Goal: Find specific page/section

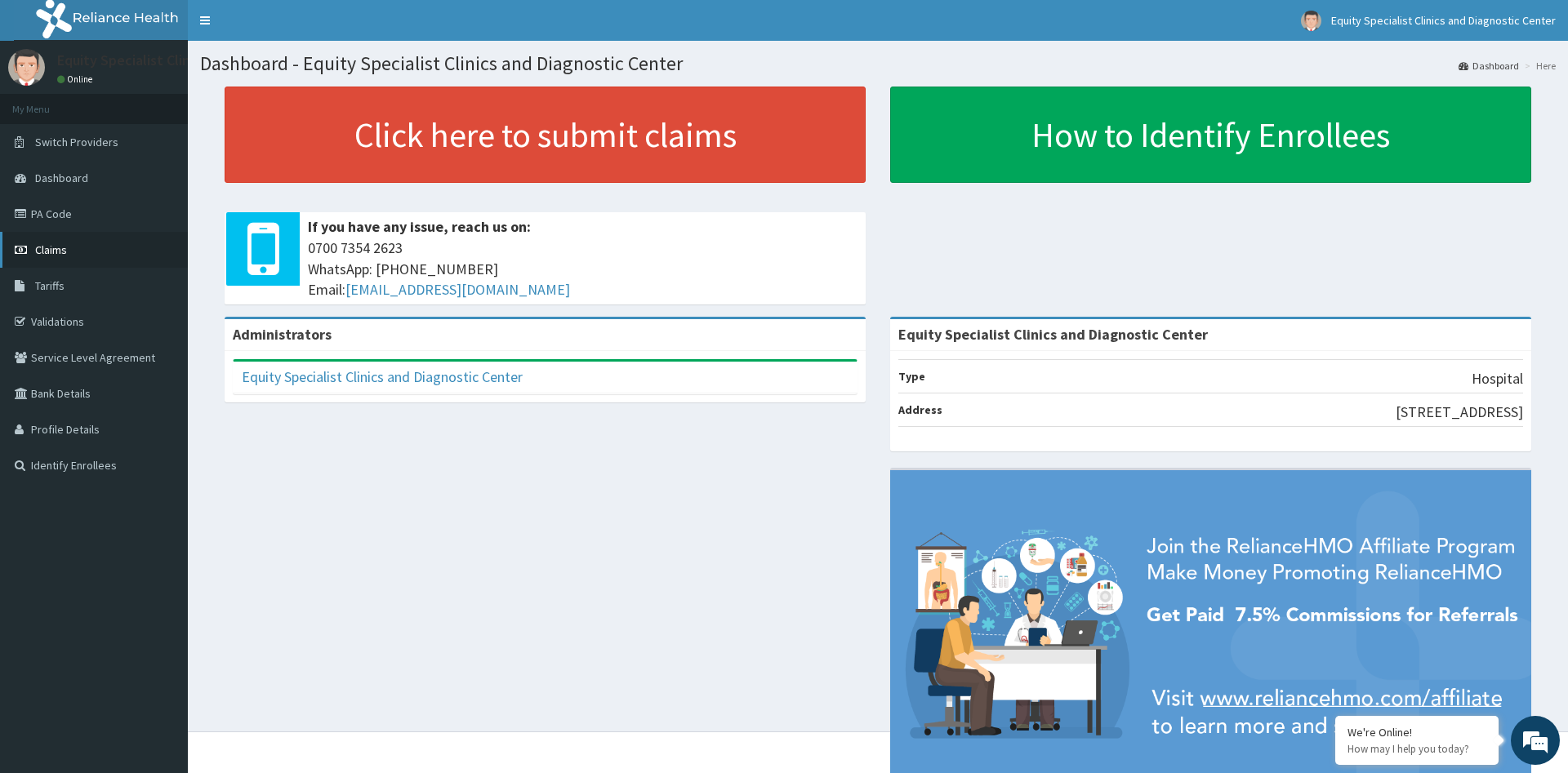
click at [94, 257] on link "Claims" at bounding box center [94, 249] width 188 height 36
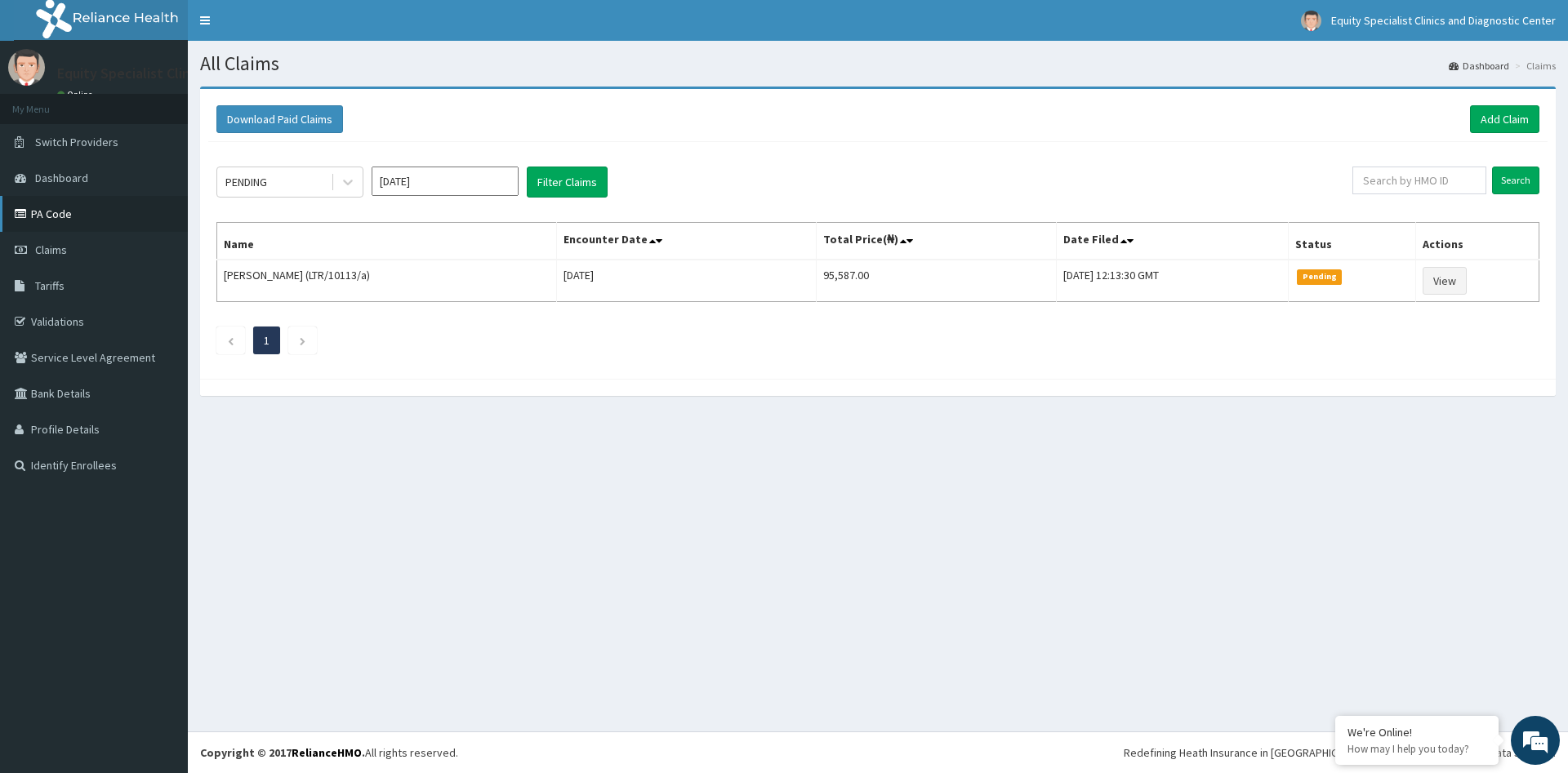
click at [95, 228] on link "PA Code" at bounding box center [94, 214] width 188 height 36
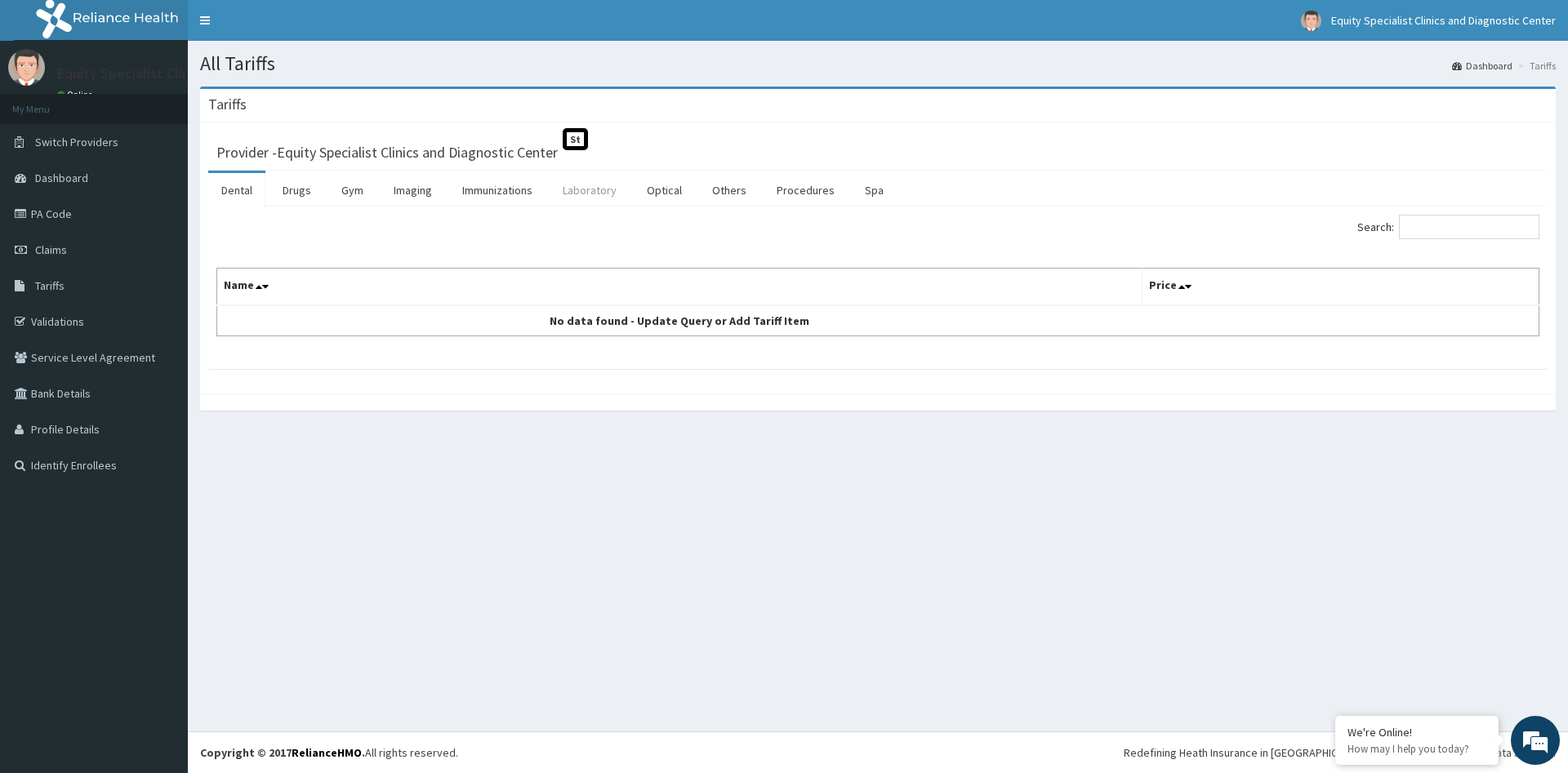
click at [605, 194] on link "Laboratory" at bounding box center [589, 190] width 80 height 34
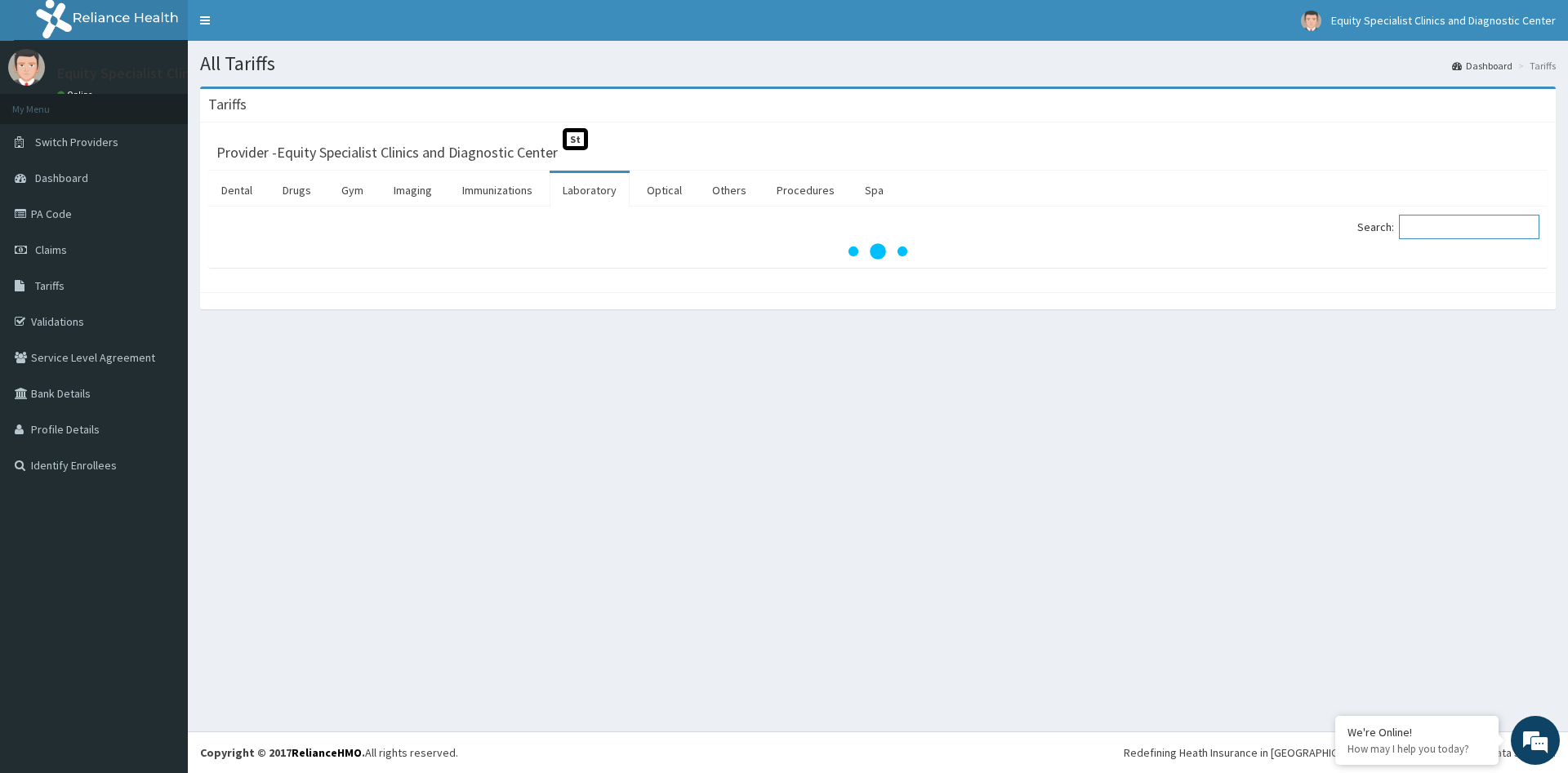
click at [1466, 235] on input "Search:" at bounding box center [1469, 227] width 140 height 25
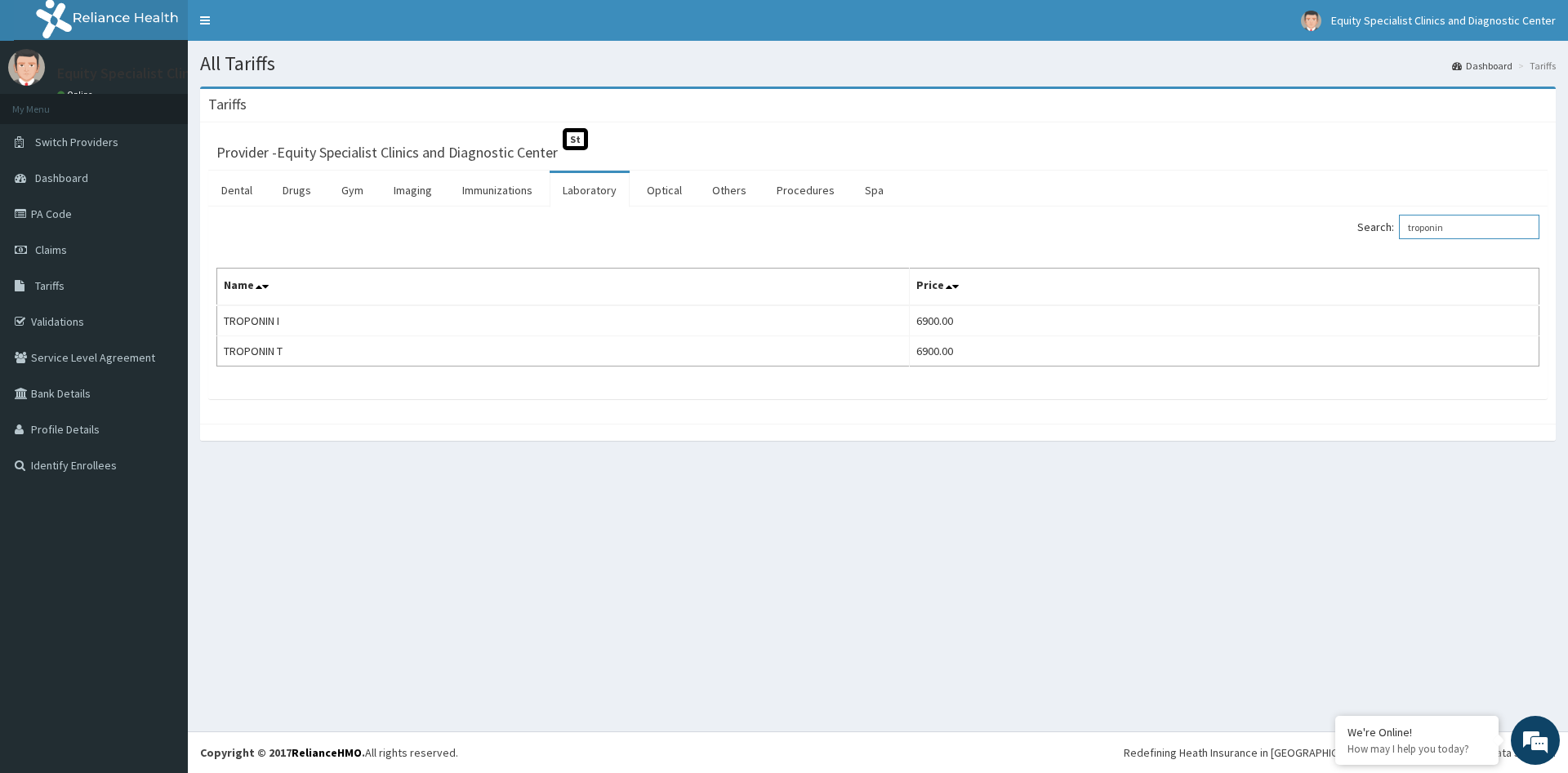
drag, startPoint x: 1510, startPoint y: 231, endPoint x: 1316, endPoint y: 231, distance: 194.0
click at [1399, 231] on input "troponin" at bounding box center [1469, 227] width 140 height 25
type input "c"
drag, startPoint x: 1478, startPoint y: 221, endPoint x: 1396, endPoint y: 217, distance: 82.1
click at [1399, 217] on input "troponin" at bounding box center [1469, 227] width 140 height 25
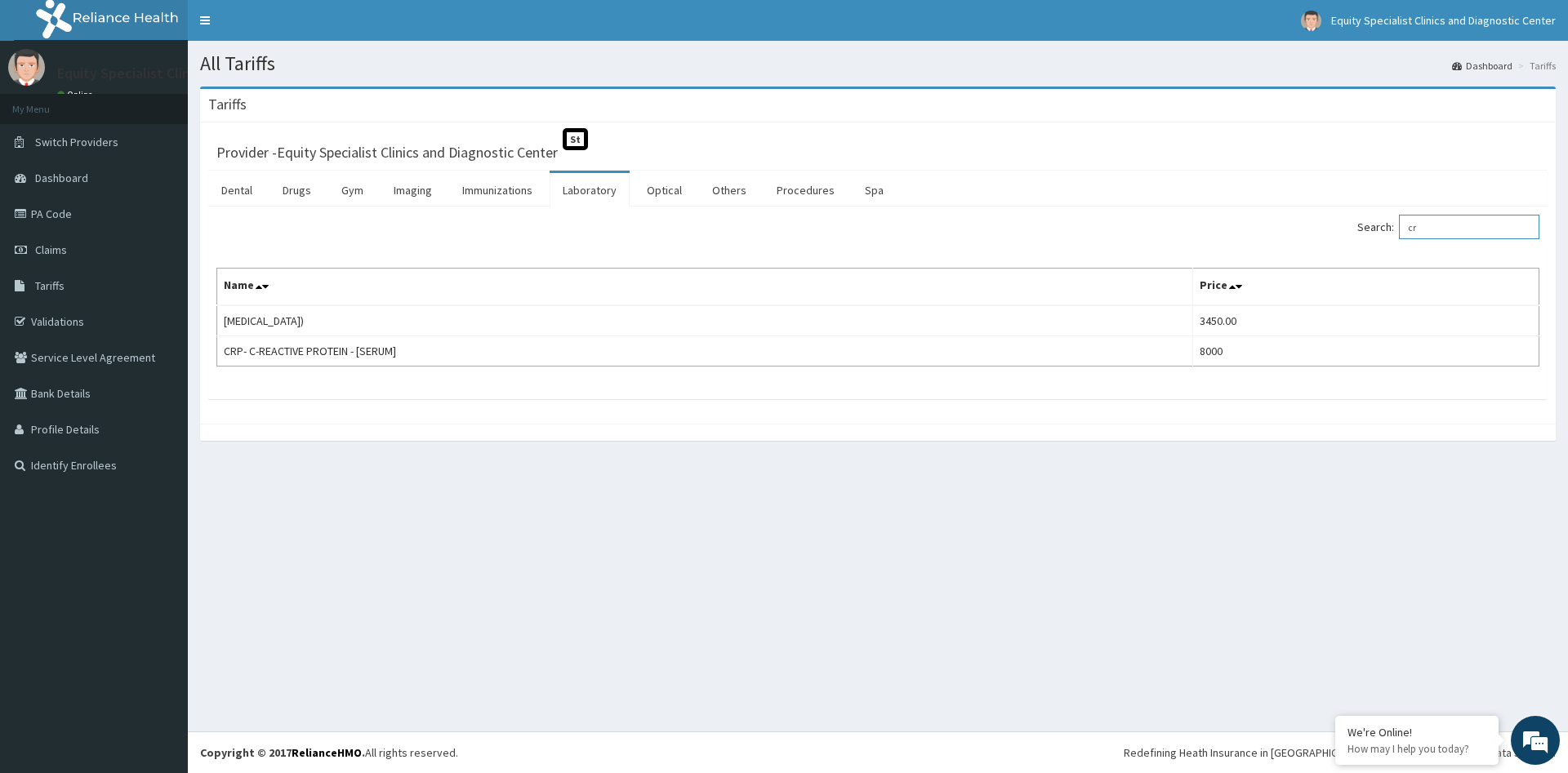
type input "c"
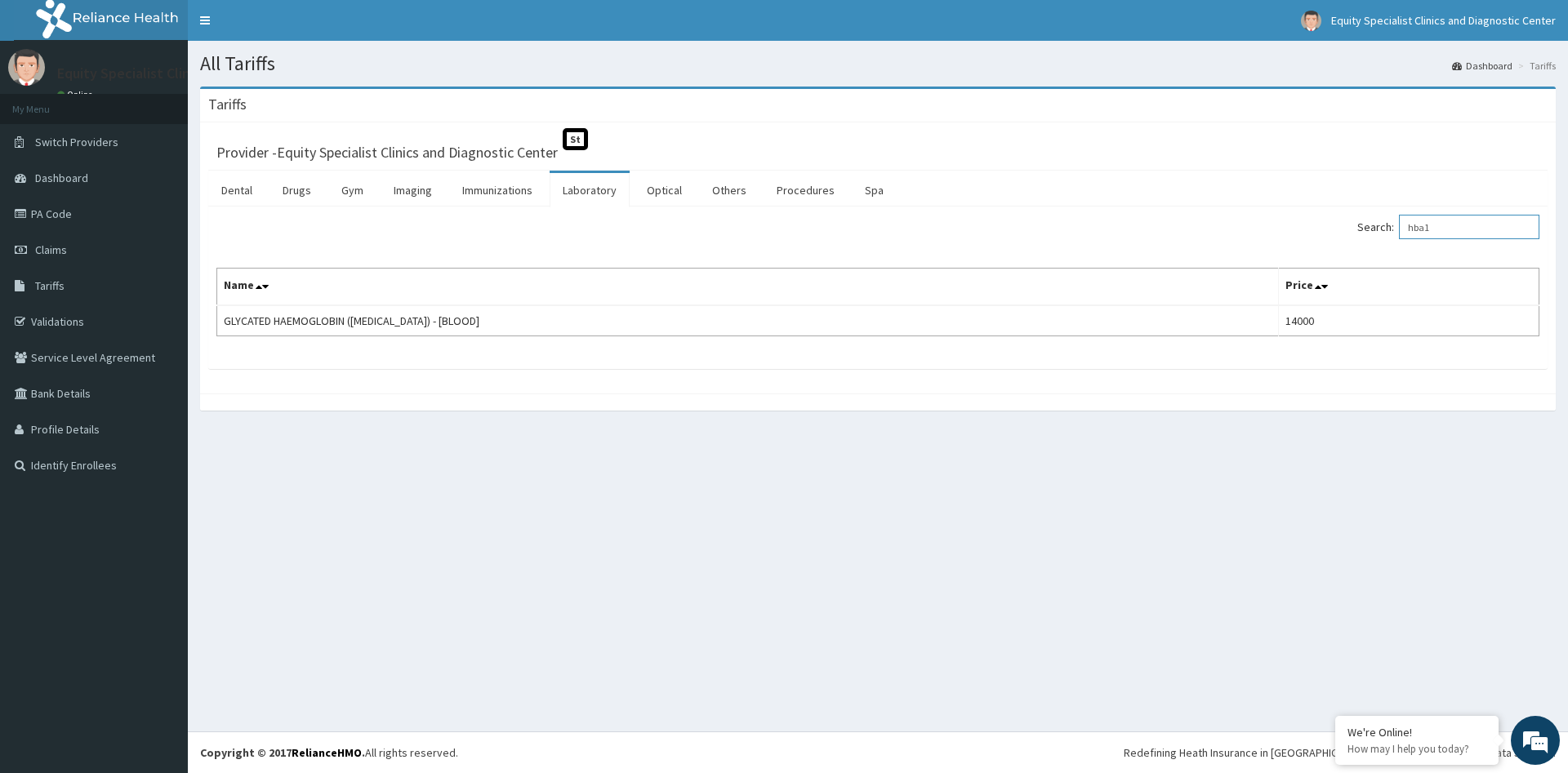
type input "hba1"
click at [110, 227] on link "PA Code" at bounding box center [94, 214] width 188 height 36
